Goal: Contribute content: Contribute content

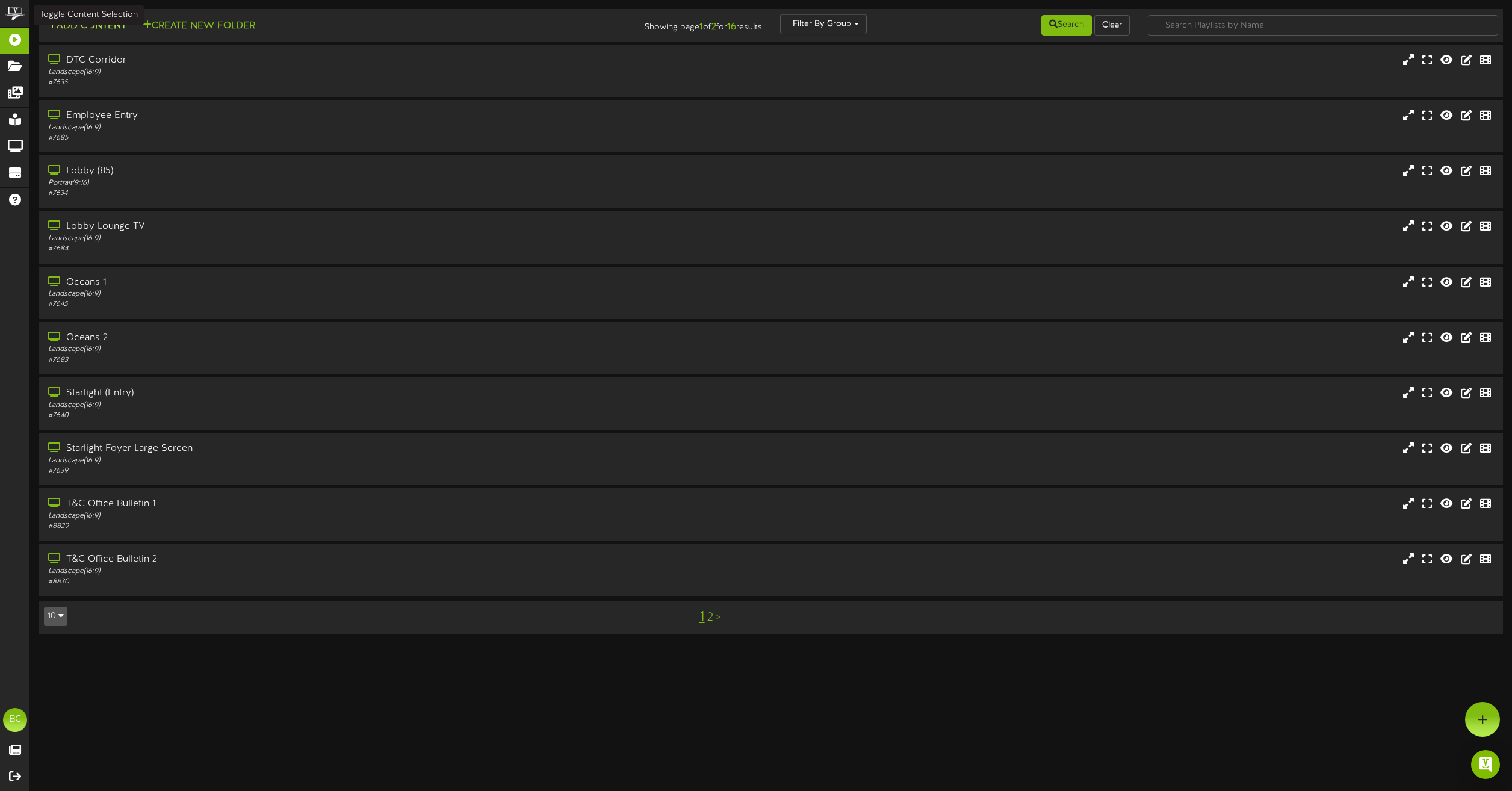
click at [85, 28] on button "Add Content" at bounding box center [87, 26] width 86 height 15
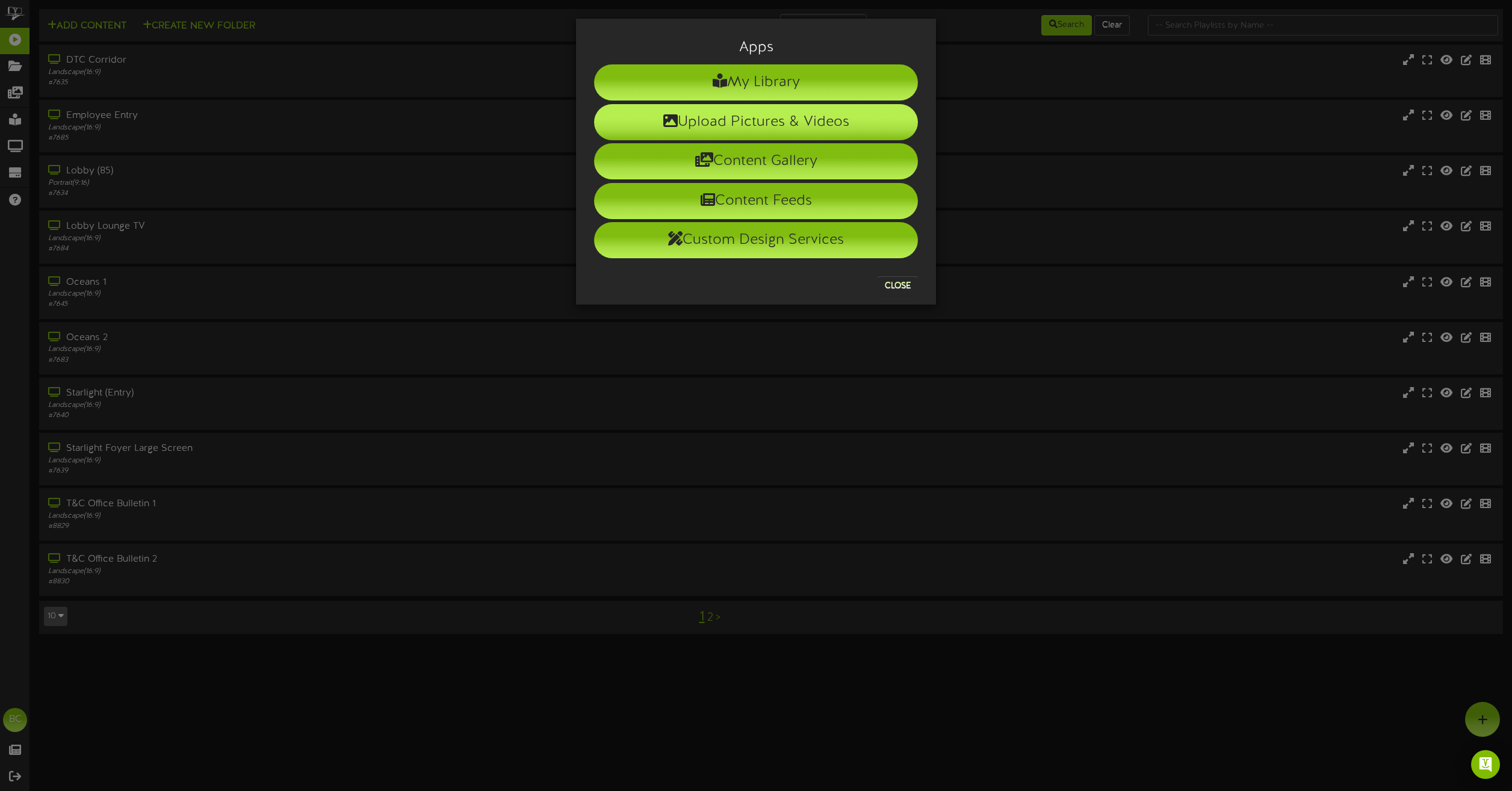
click at [763, 121] on li "Upload Pictures & Videos" at bounding box center [756, 122] width 324 height 36
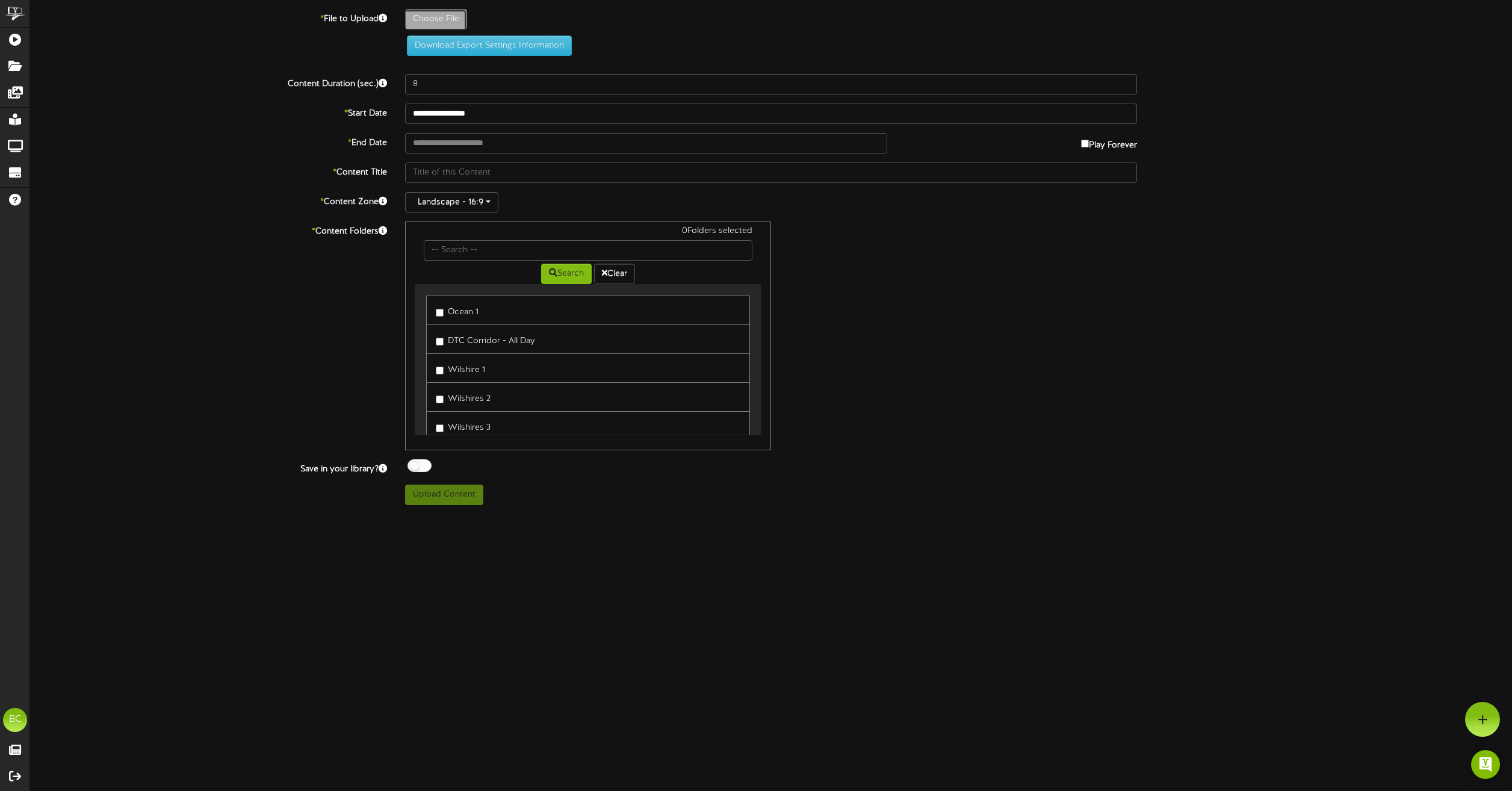
type input "**********"
type input "OnsiteEmployeeEducation401KSessions91825Spanish"
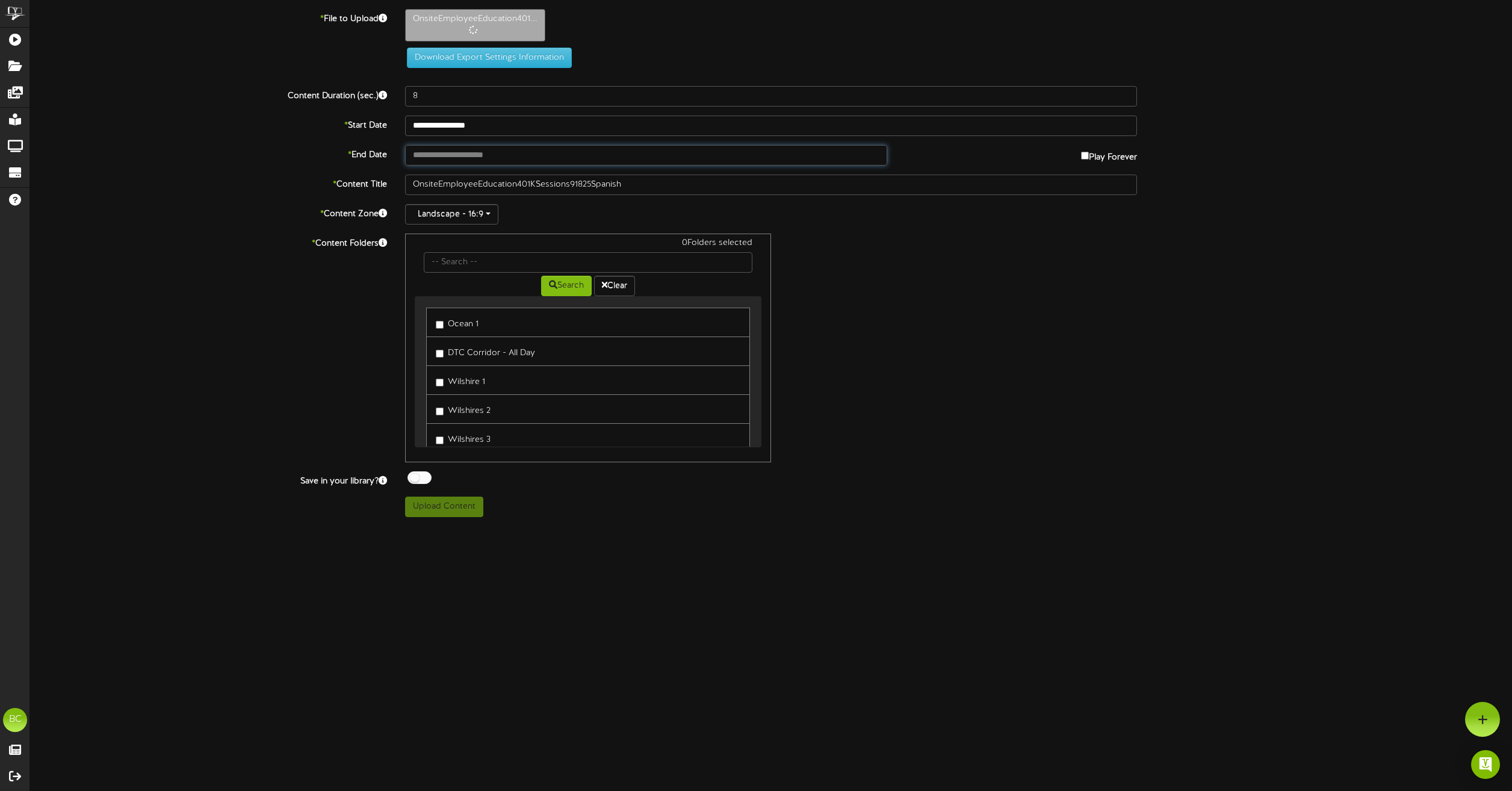
click at [511, 158] on input "text" at bounding box center [646, 155] width 482 height 21
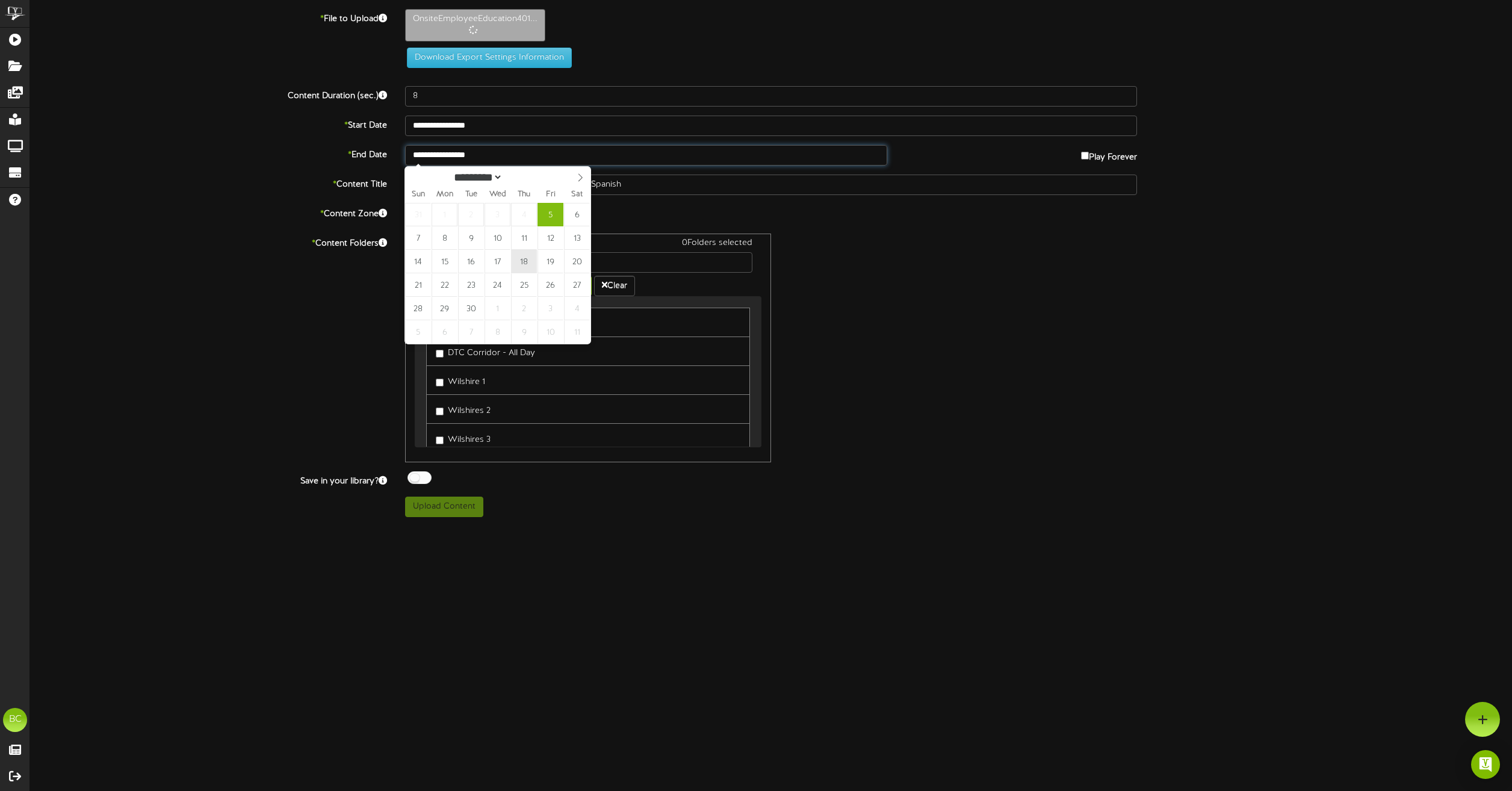
type input "**********"
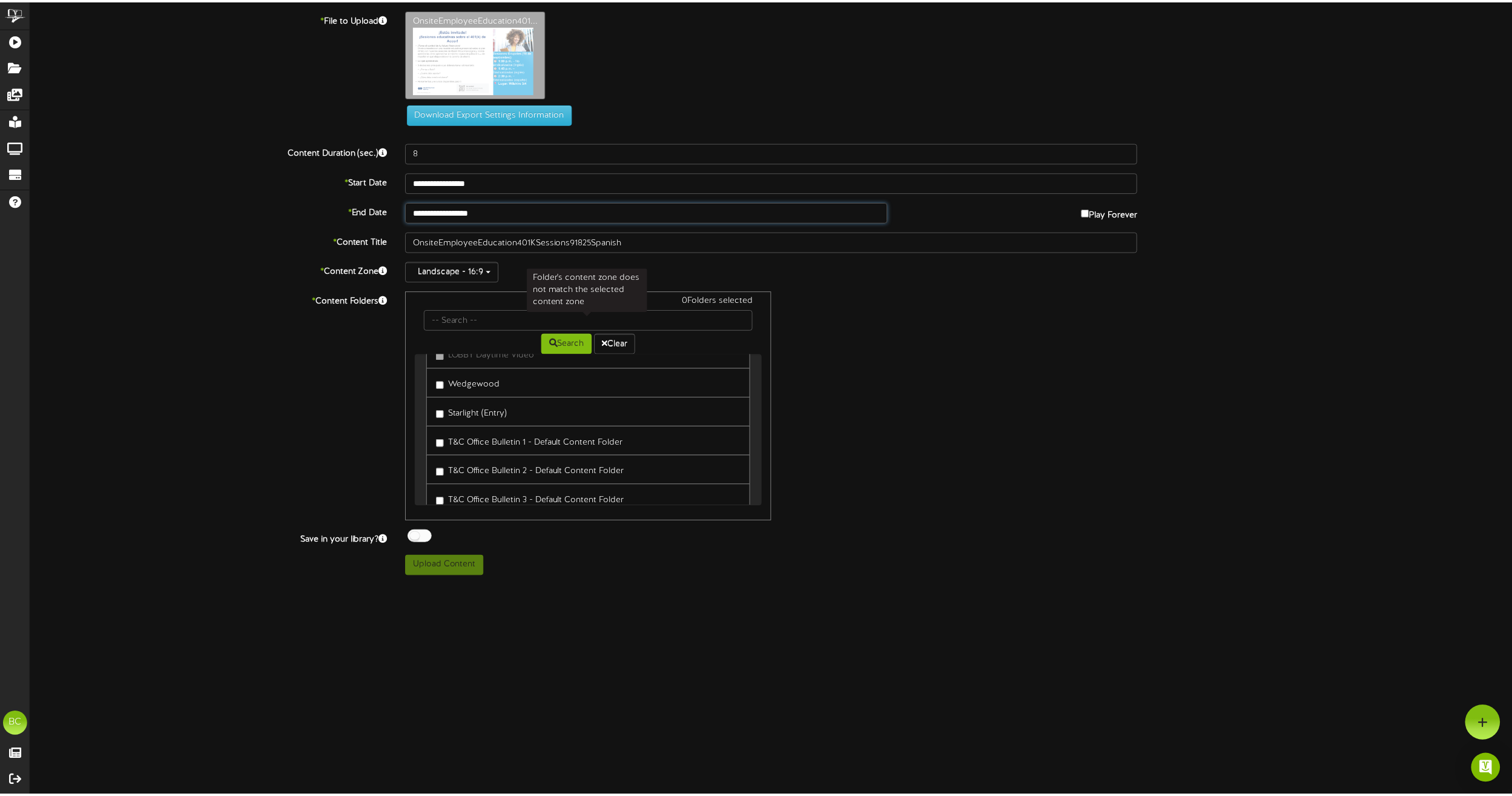
scroll to position [424, 0]
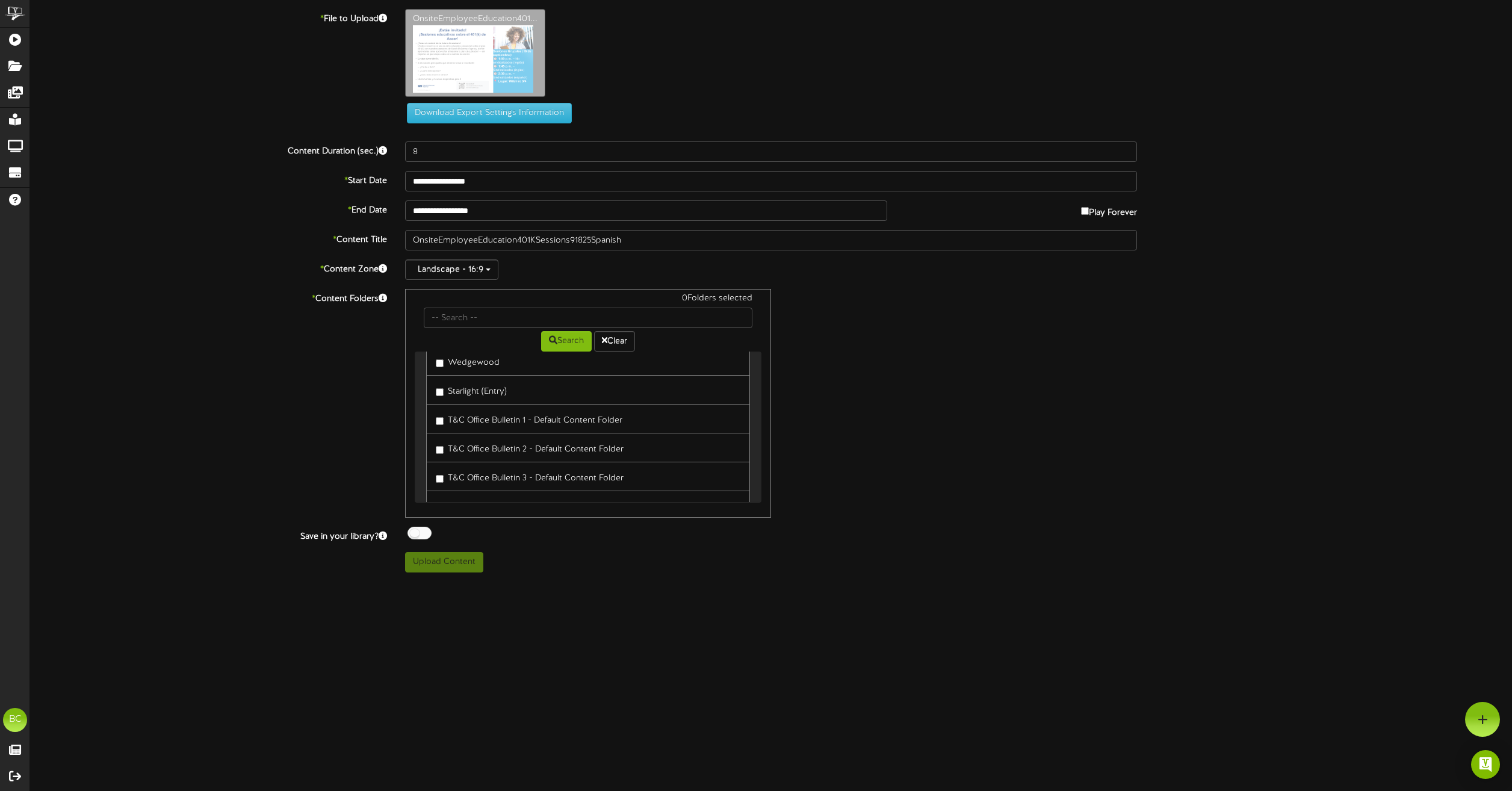
click at [541, 415] on label "T&C Office Bulletin 1 - Default Content Folder" at bounding box center [529, 418] width 187 height 17
click at [541, 441] on label "T&C Office Bulletin 2 - Default Content Folder" at bounding box center [529, 447] width 188 height 17
click at [444, 565] on button "Upload Content" at bounding box center [444, 562] width 79 height 21
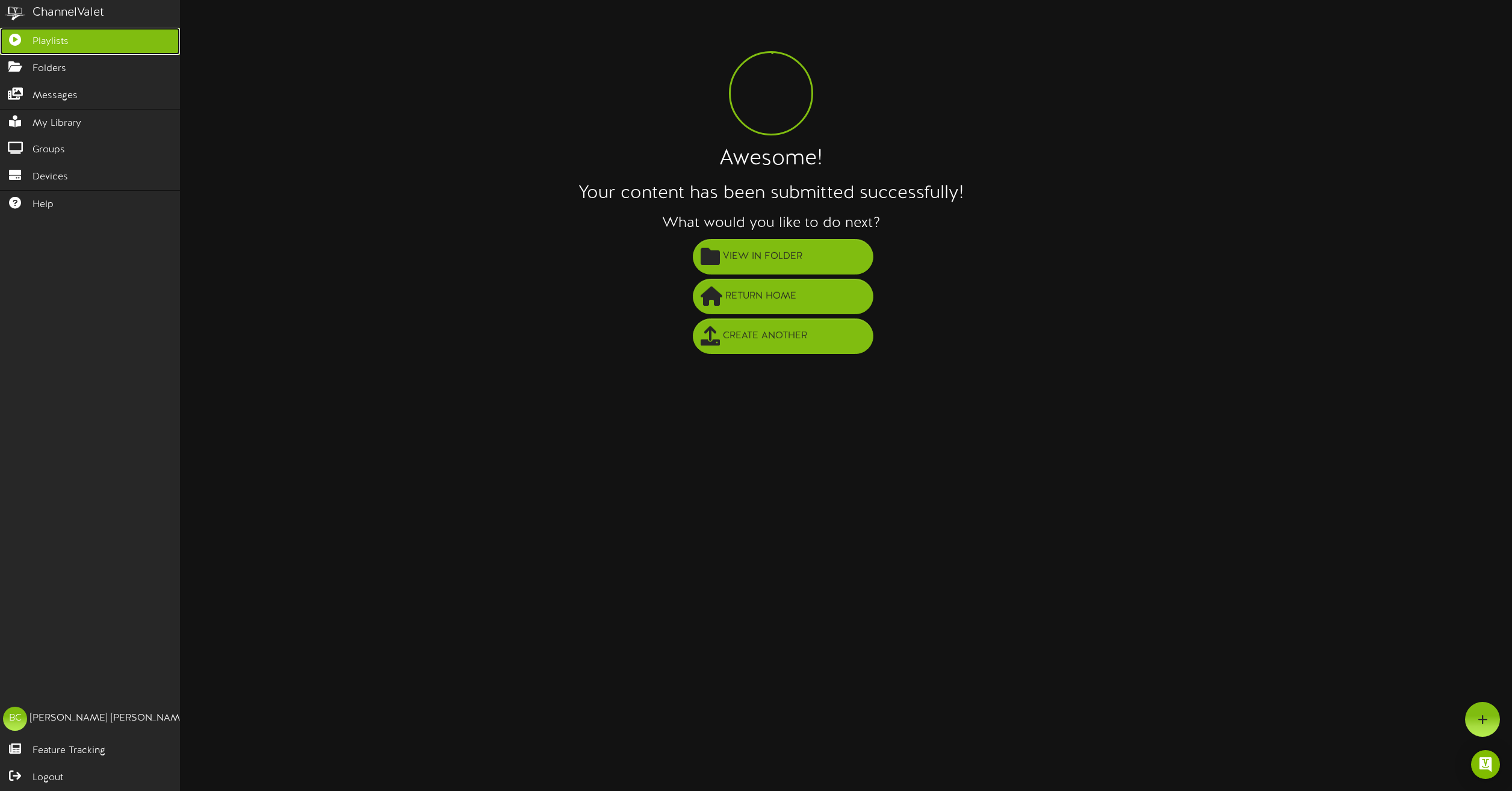
click at [19, 39] on icon at bounding box center [15, 38] width 30 height 9
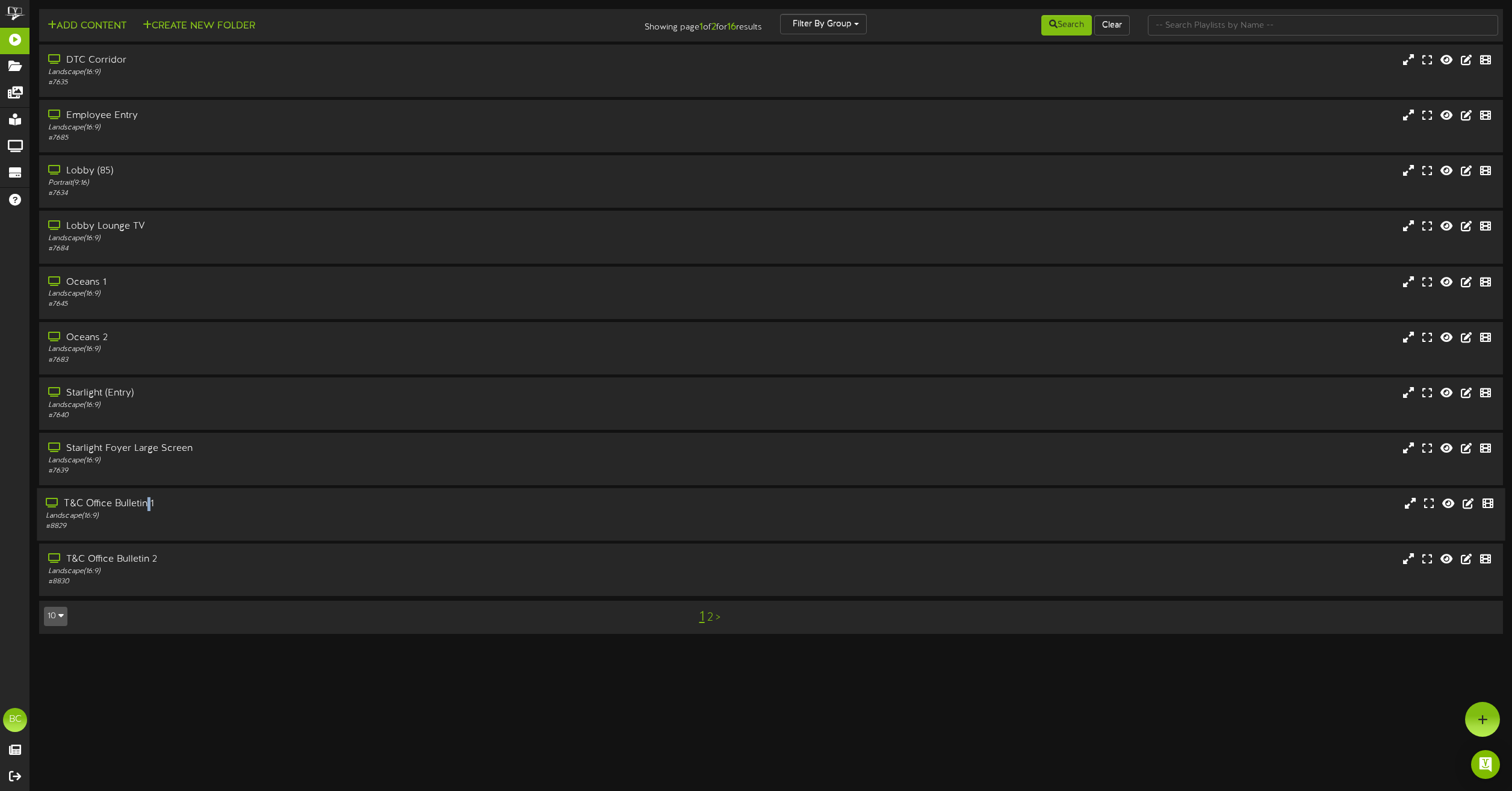
click at [148, 507] on div "T&C Office Bulletin 1" at bounding box center [342, 503] width 594 height 14
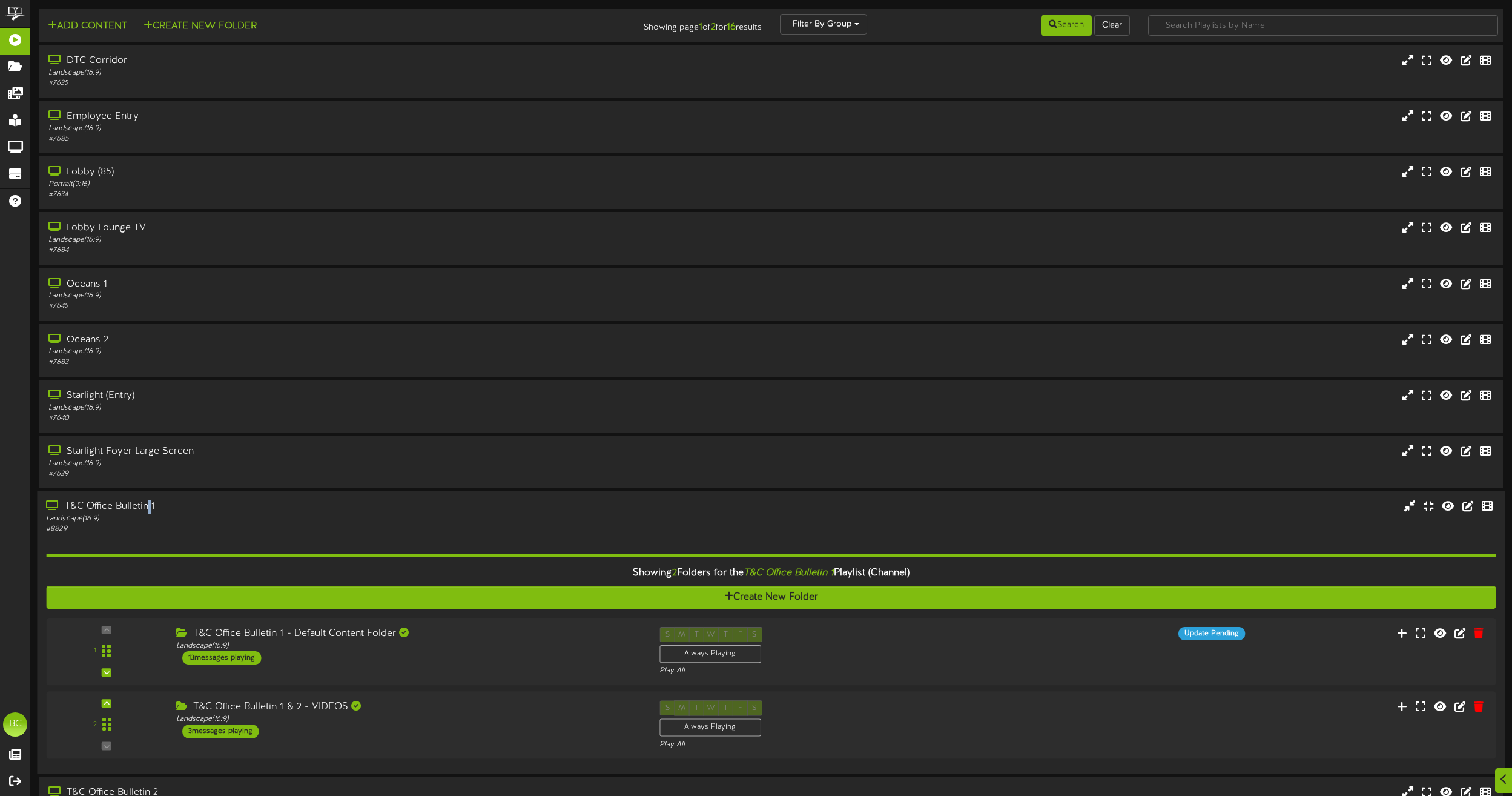
scroll to position [83, 0]
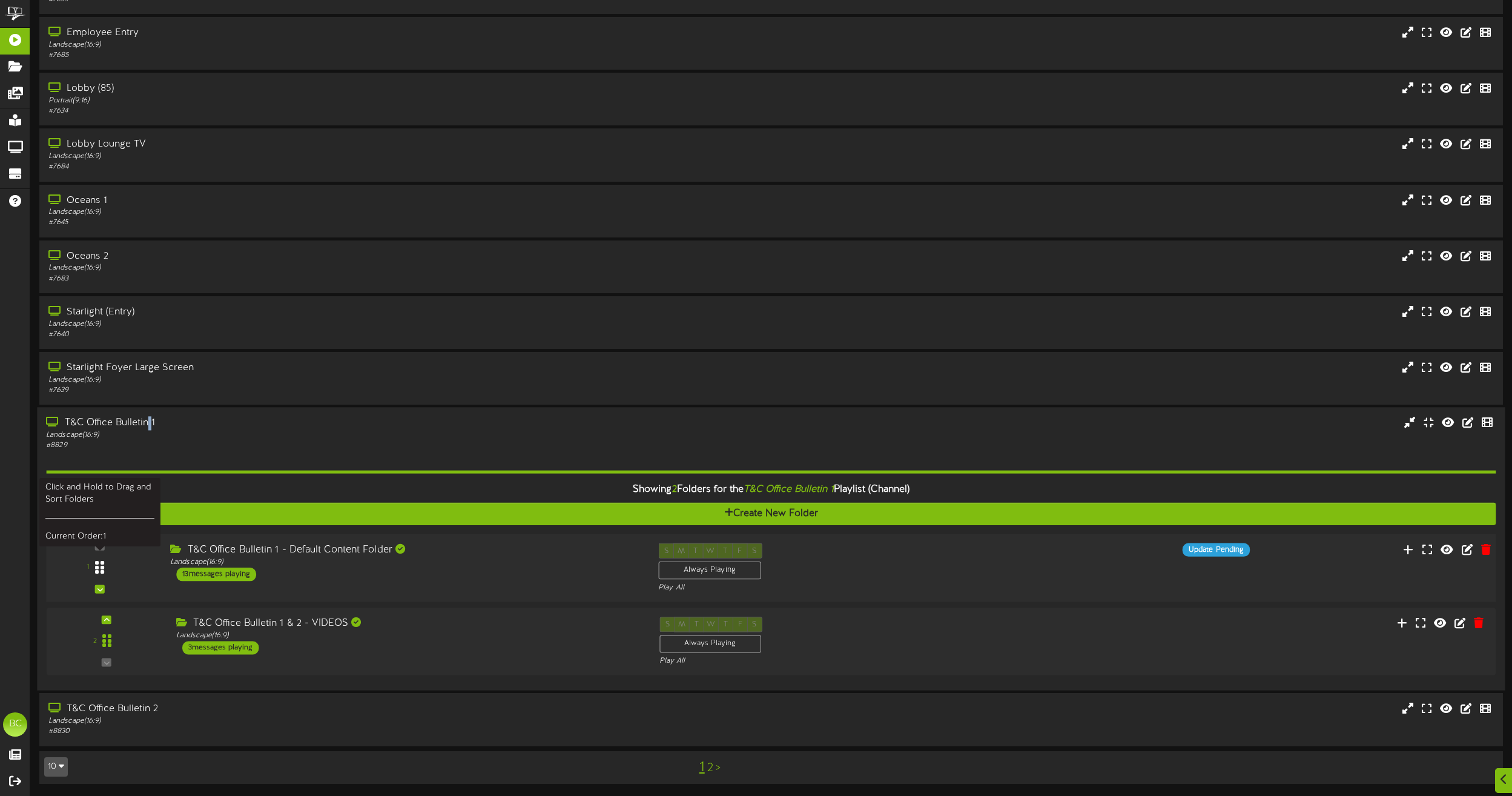
click at [90, 567] on div at bounding box center [99, 567] width 27 height 31
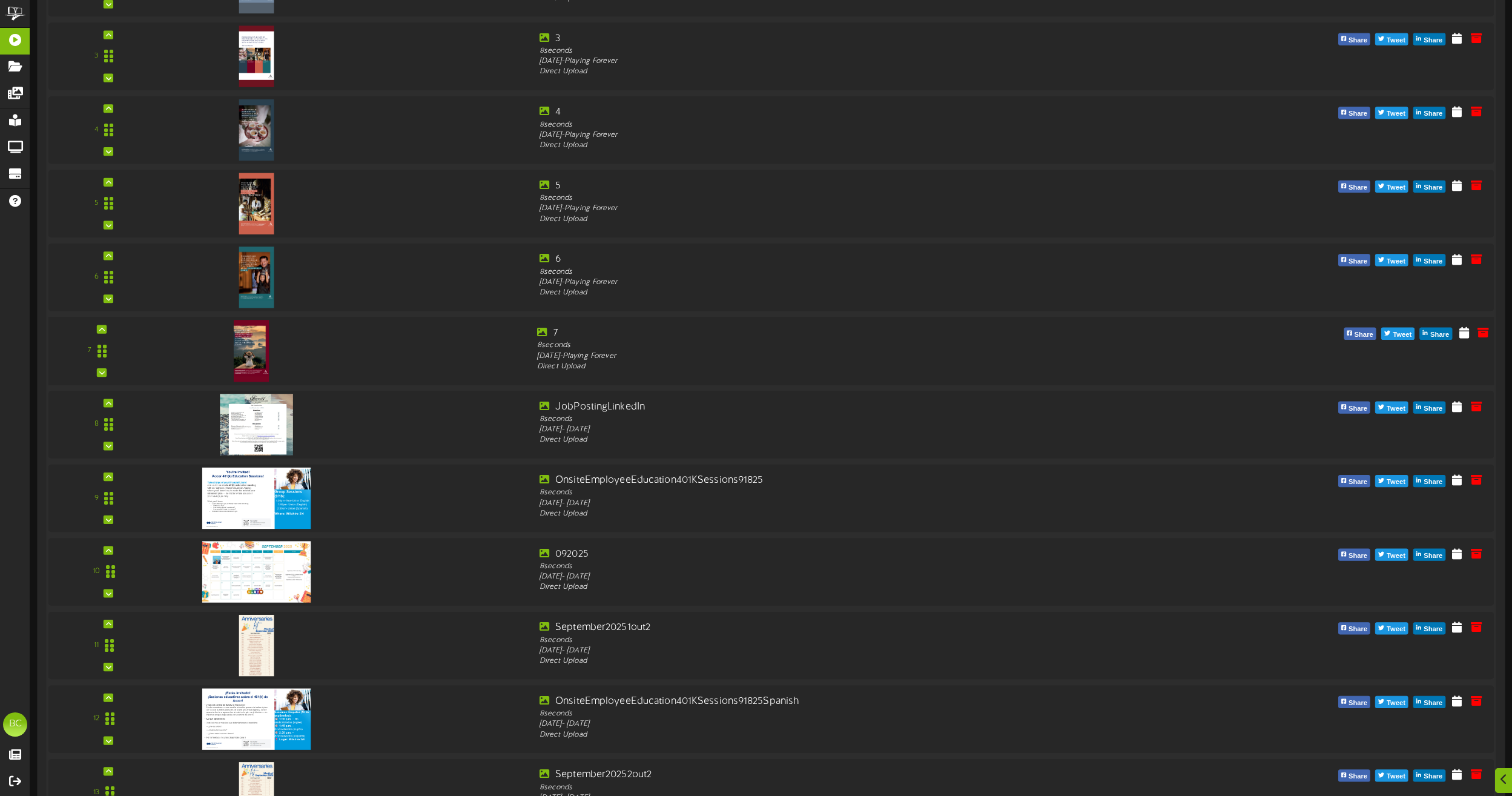
scroll to position [932, 0]
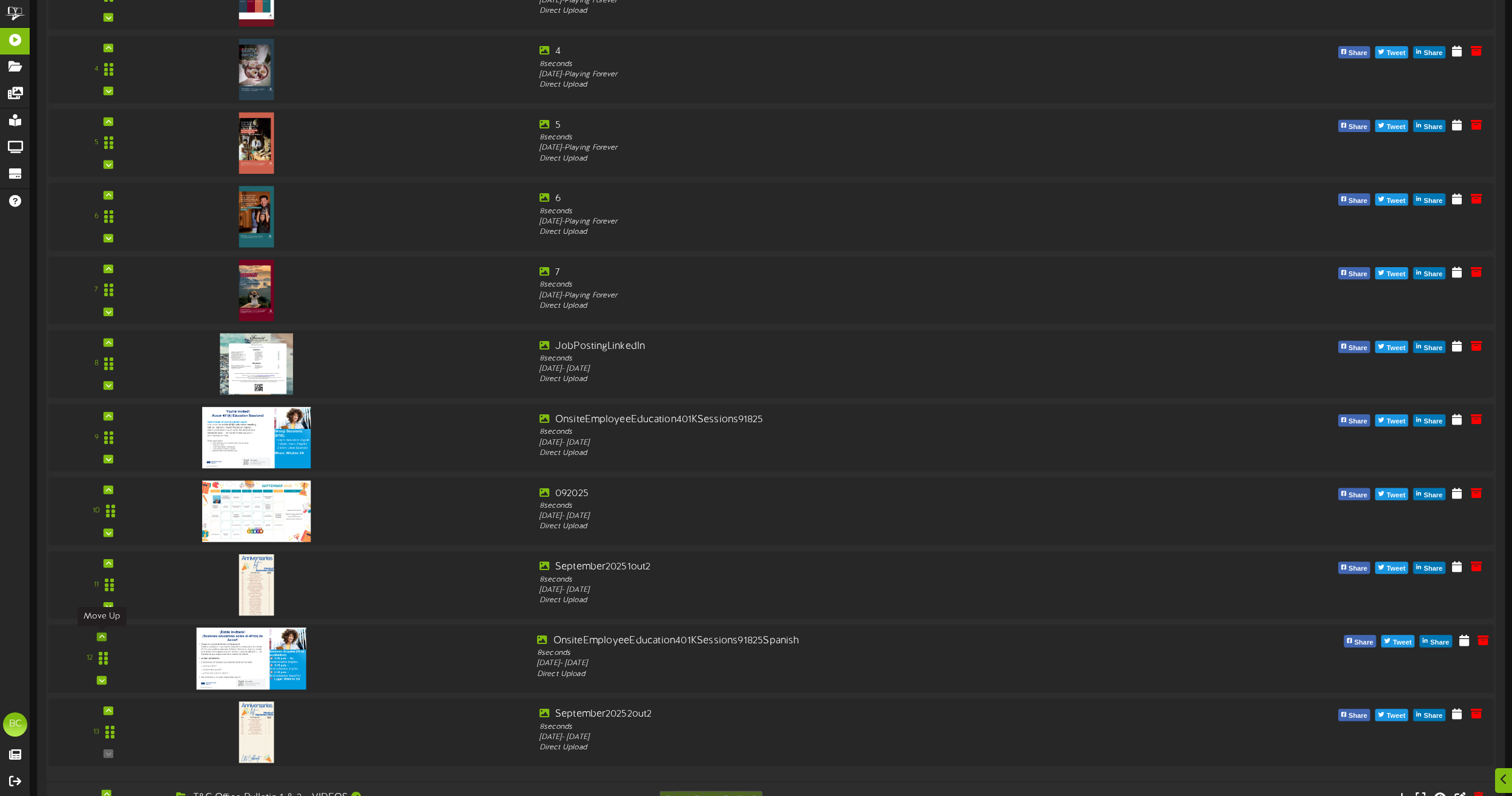
click at [104, 635] on icon at bounding box center [101, 635] width 6 height 6
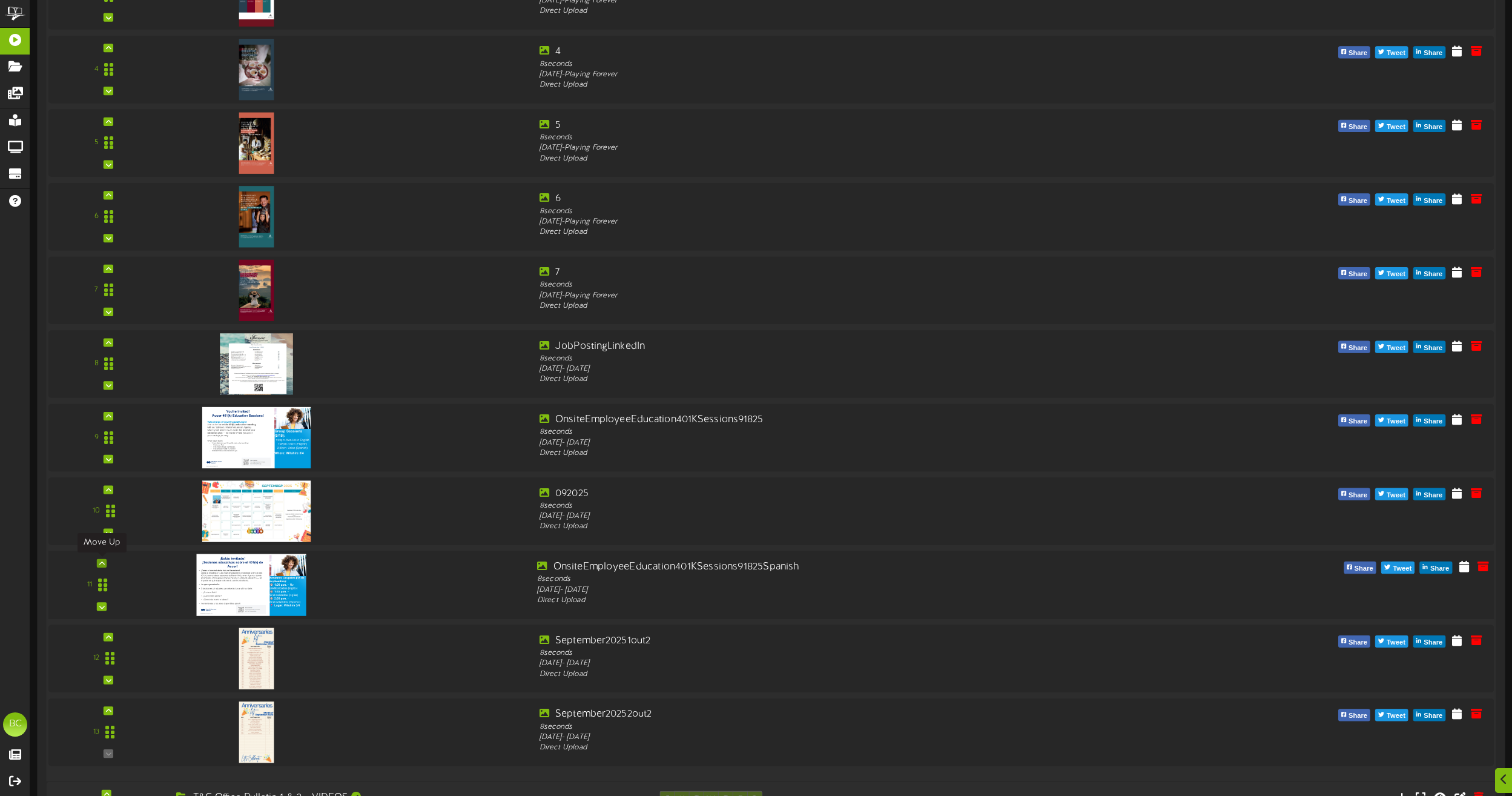
click at [101, 566] on icon at bounding box center [101, 562] width 6 height 6
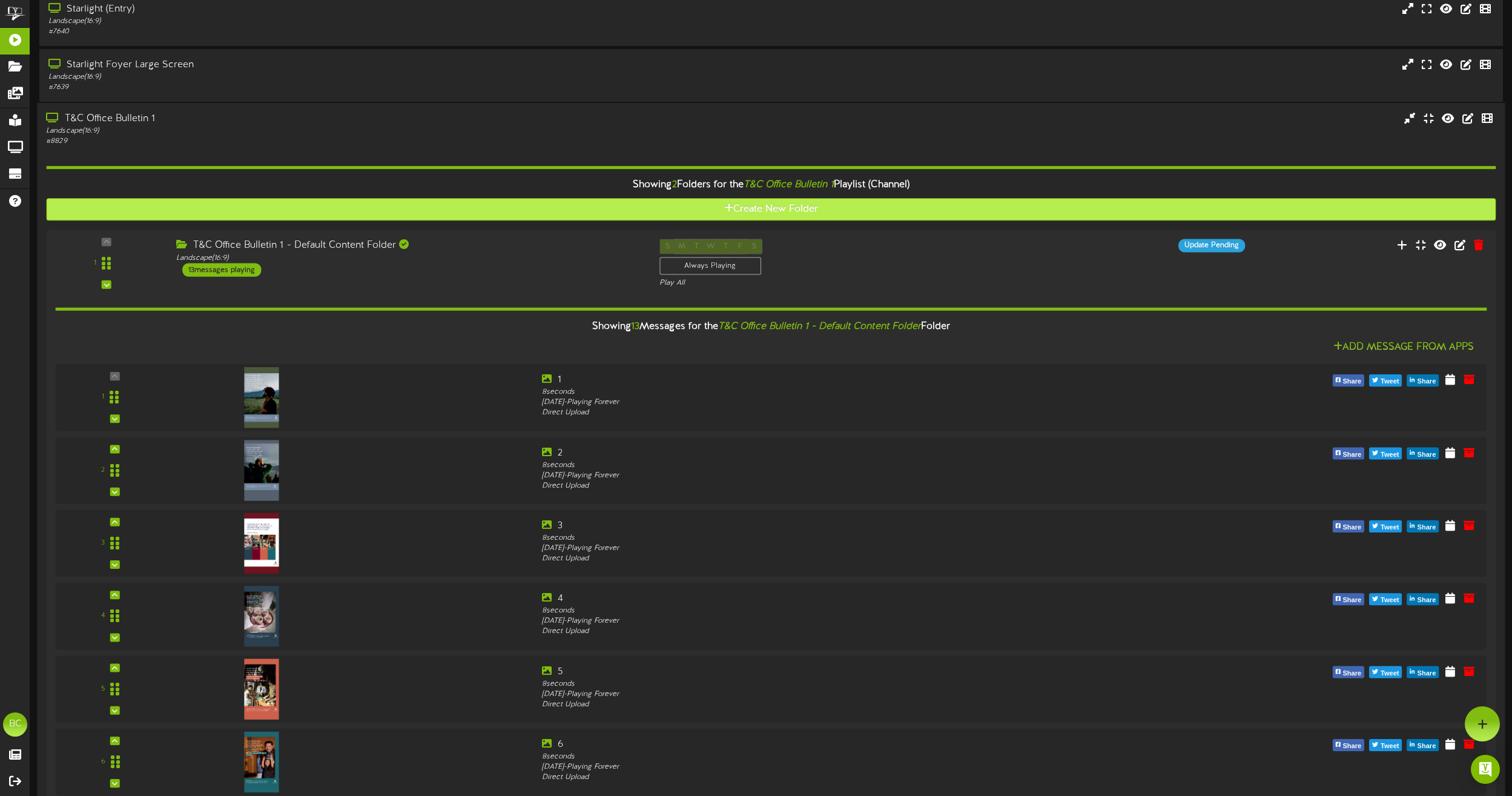
scroll to position [316, 0]
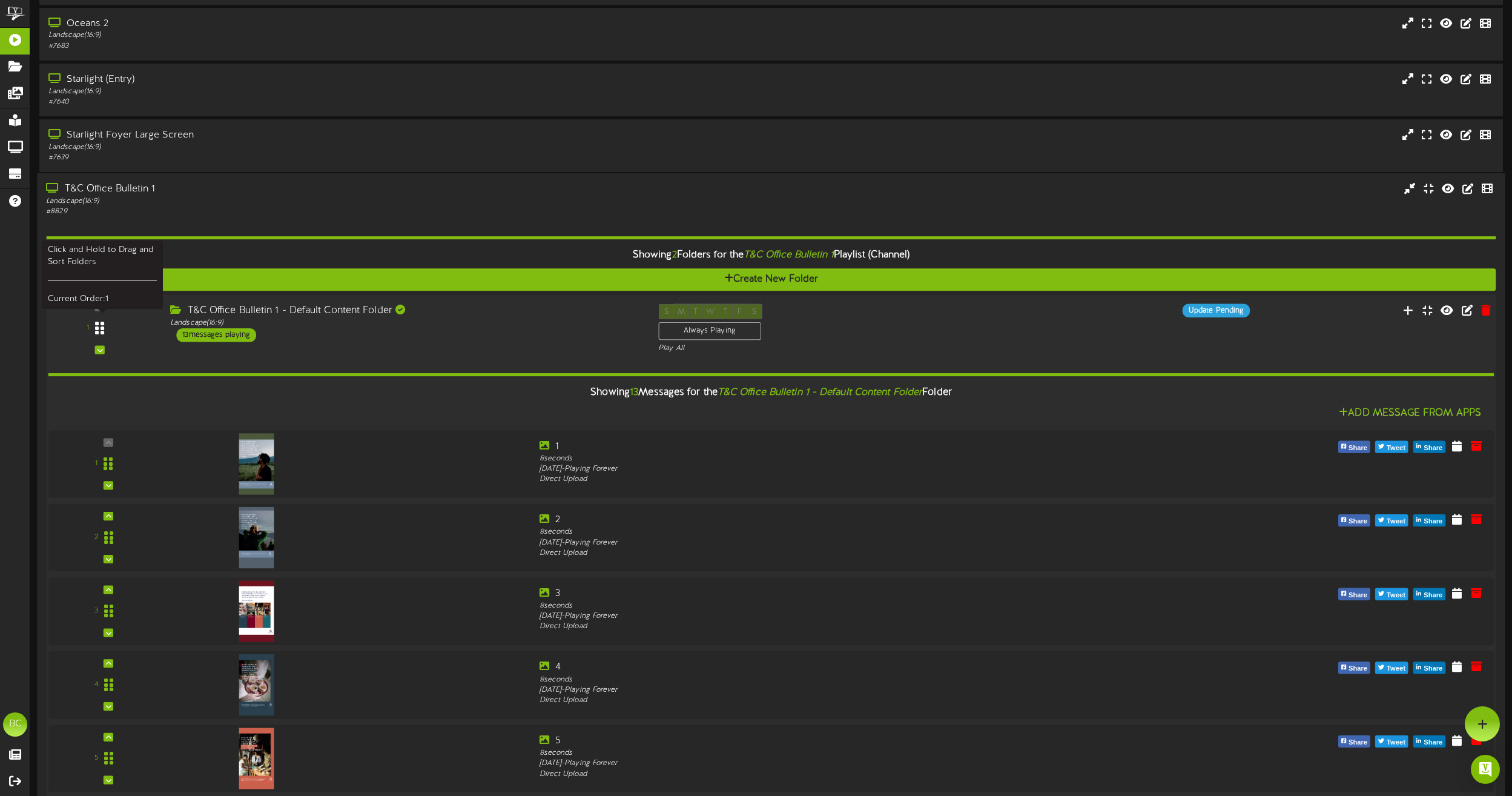
click at [99, 332] on icon at bounding box center [99, 328] width 9 height 14
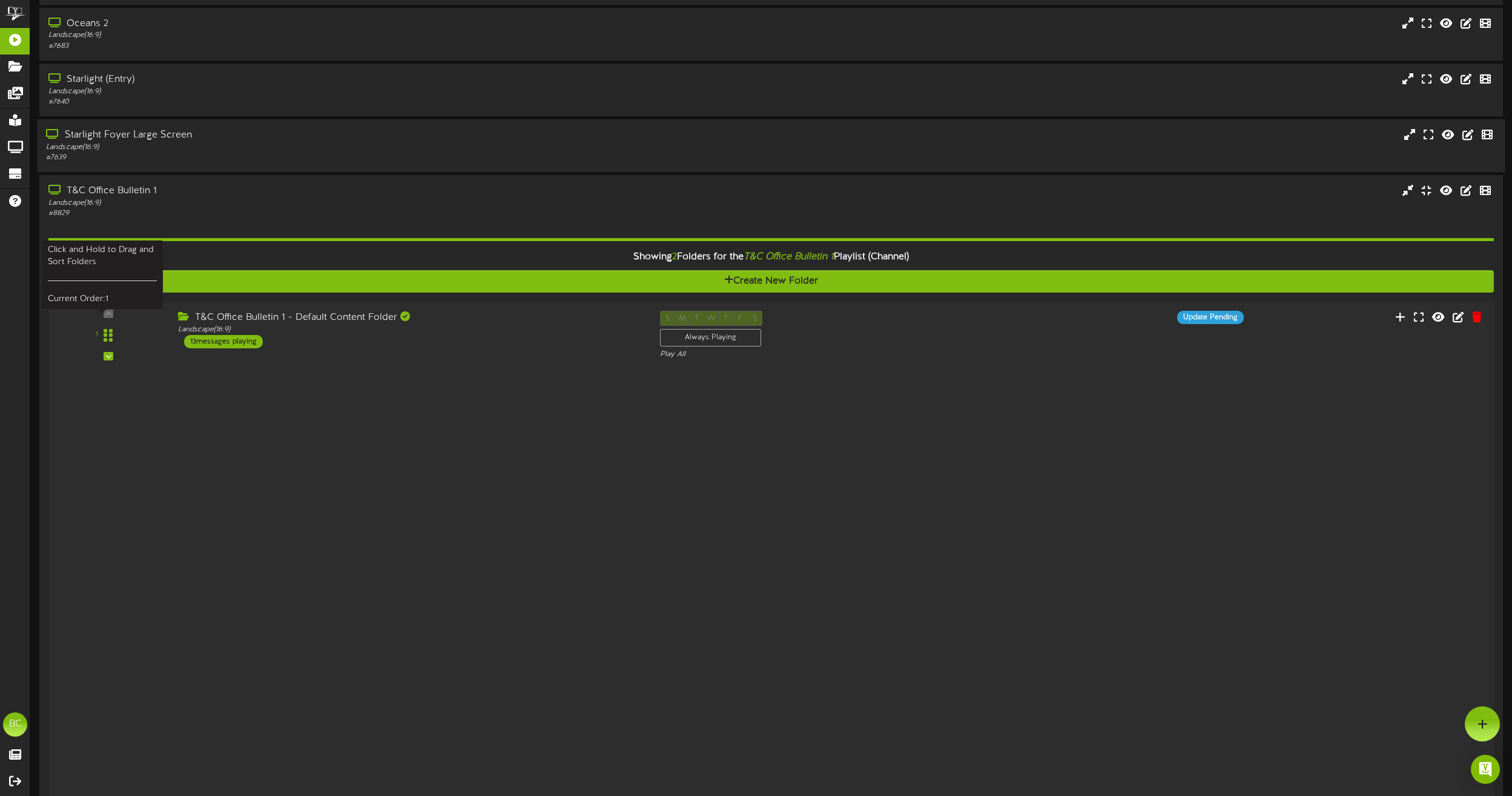
scroll to position [83, 0]
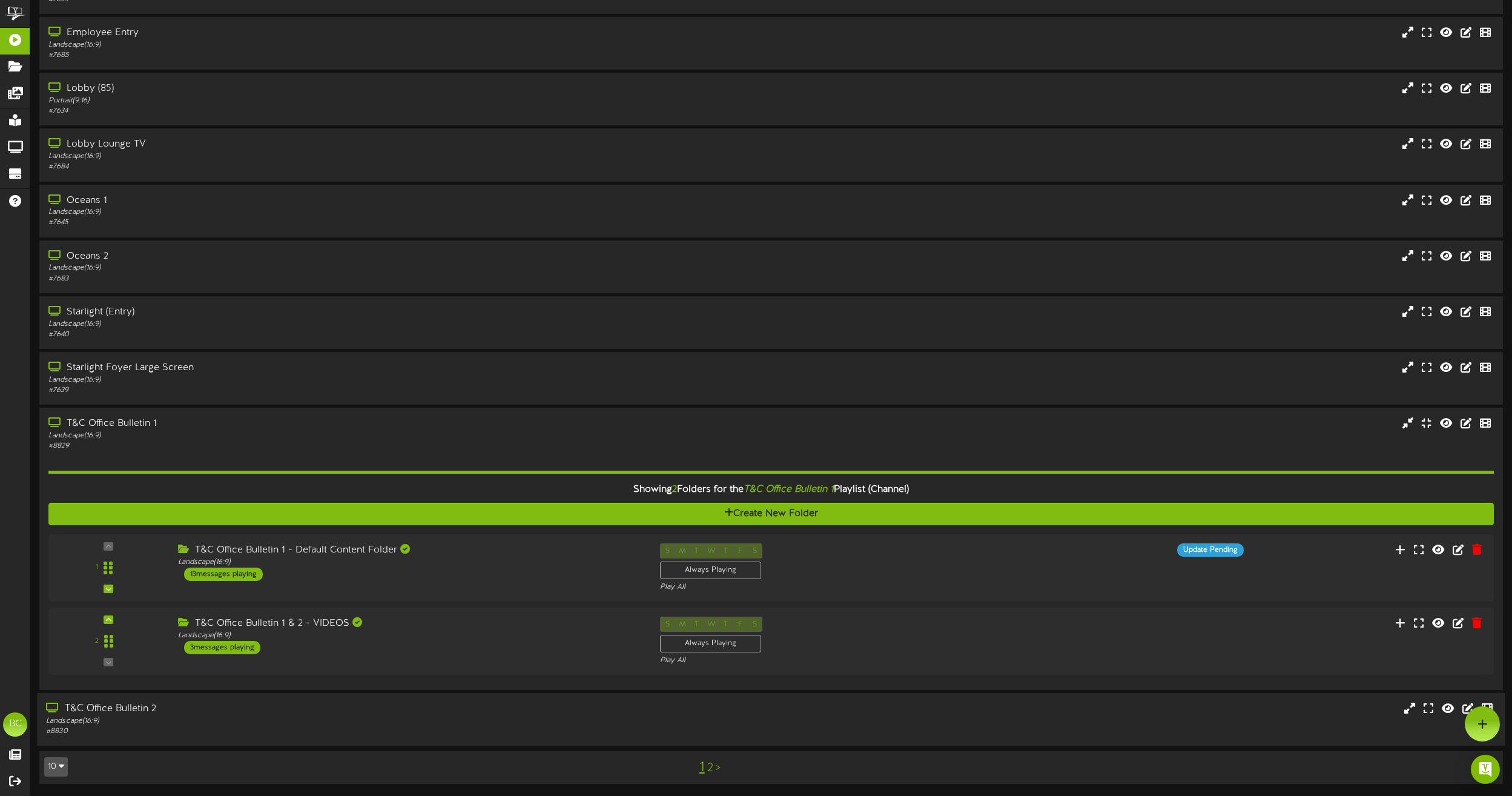
click at [96, 707] on div "T&C Office Bulletin 2" at bounding box center [342, 709] width 593 height 14
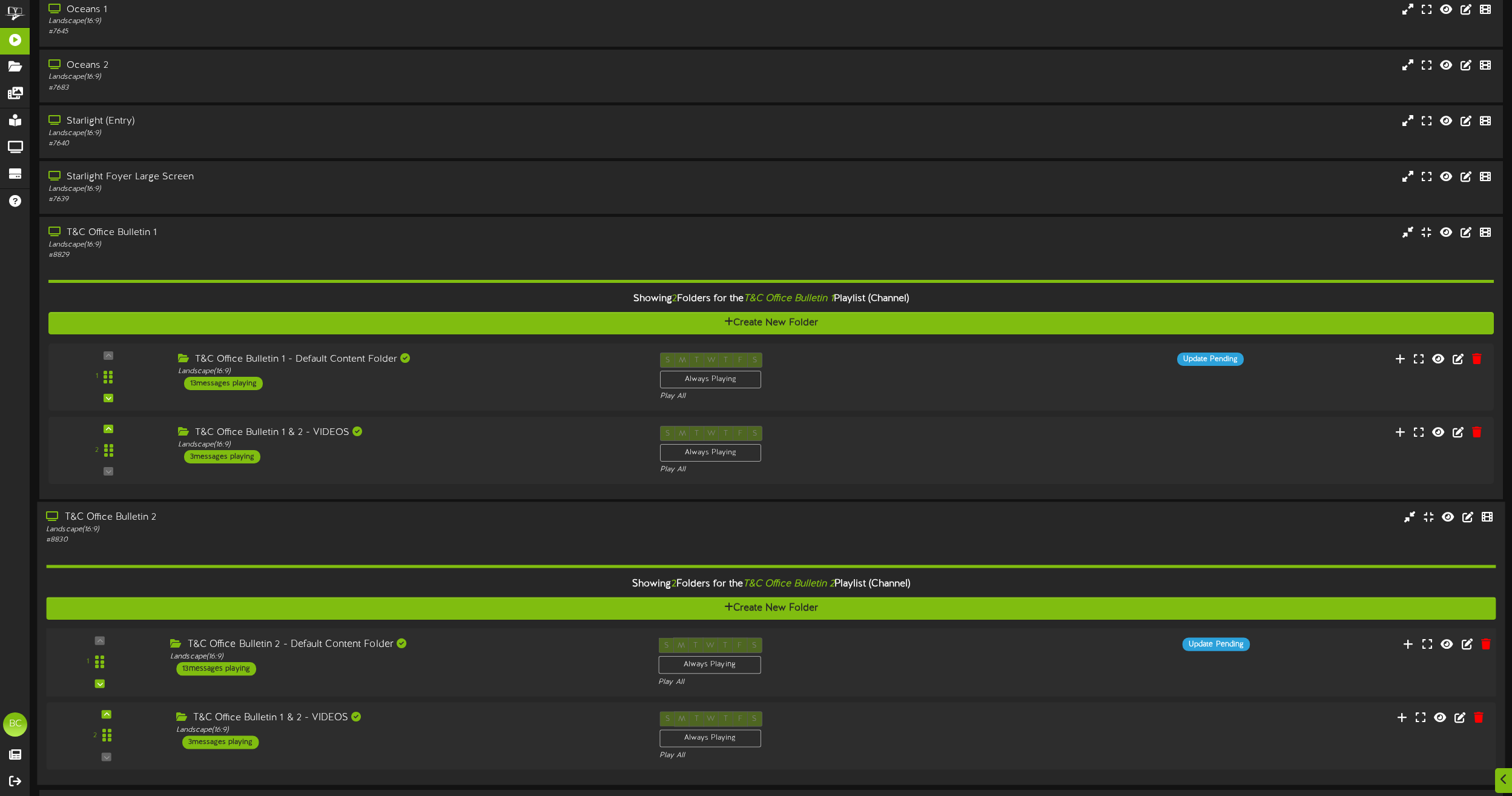
scroll to position [313, 0]
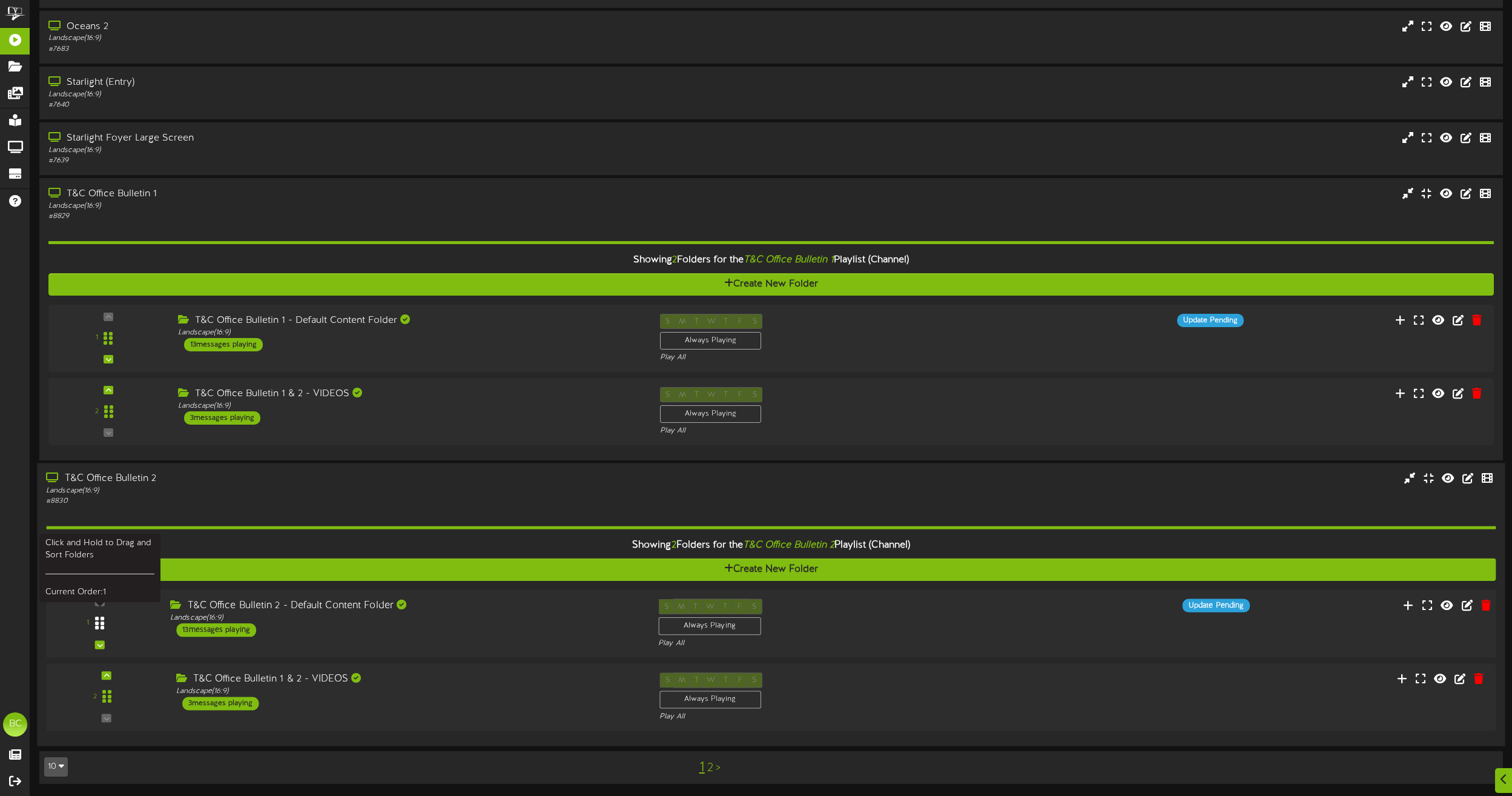
click at [102, 632] on div at bounding box center [99, 623] width 27 height 31
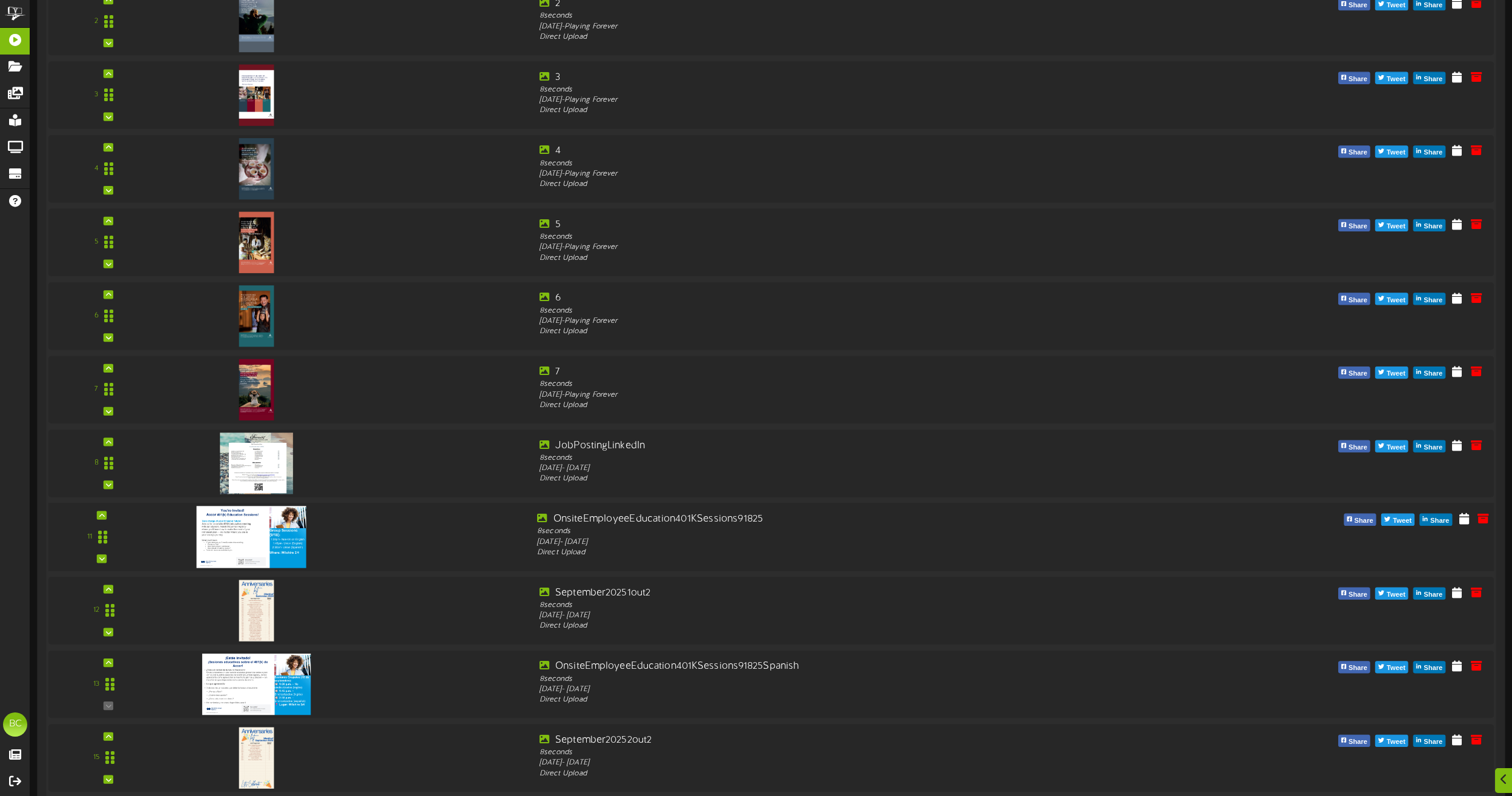
scroll to position [1224, 0]
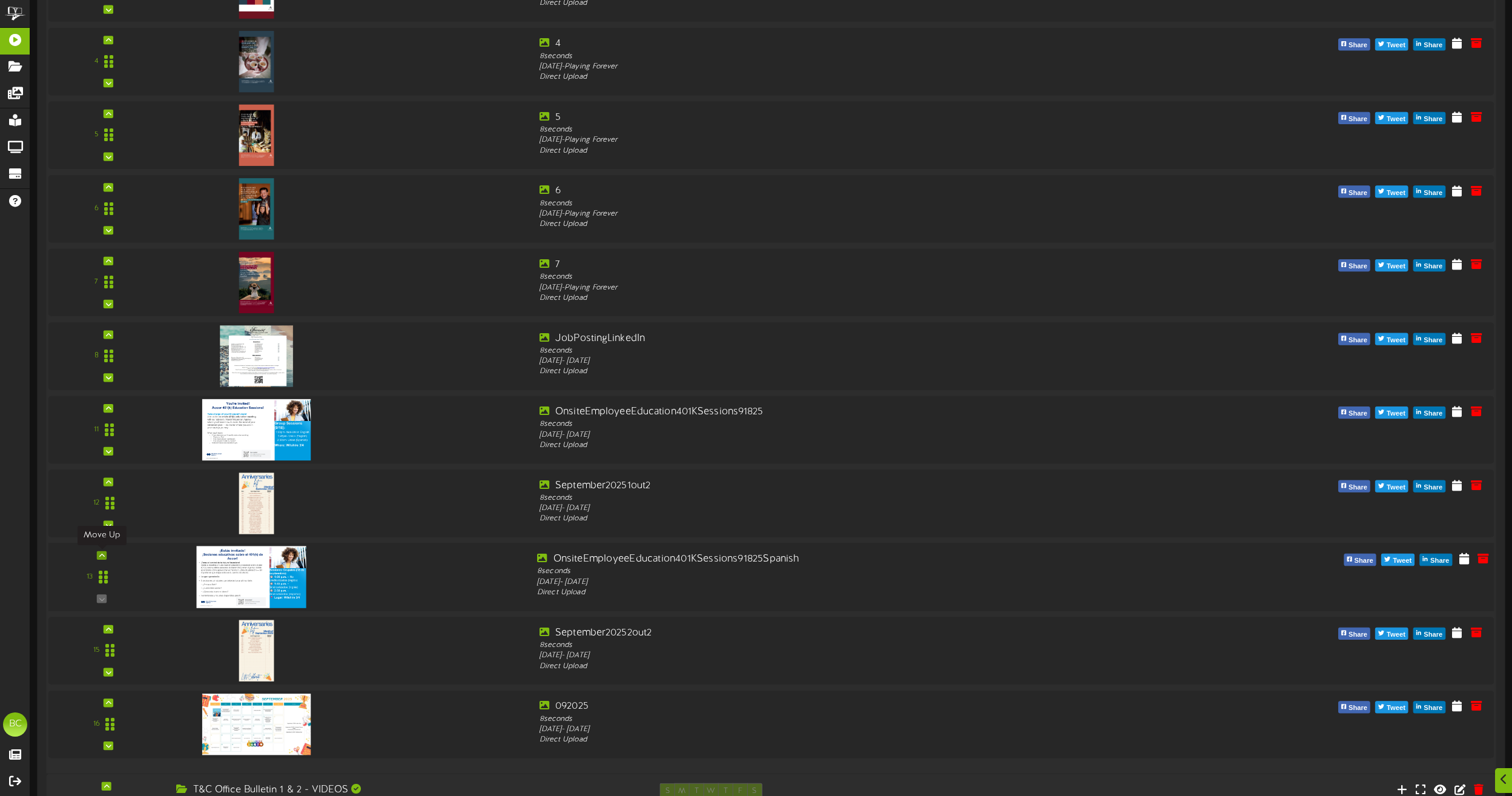
click at [101, 557] on icon at bounding box center [101, 555] width 6 height 6
